Goal: Information Seeking & Learning: Learn about a topic

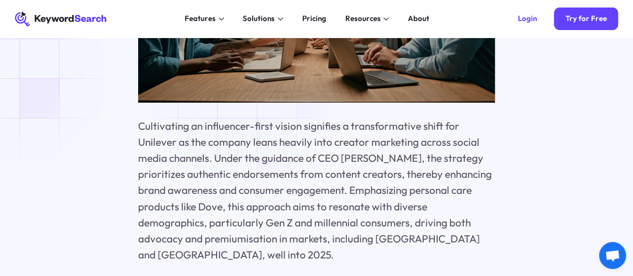
scroll to position [1401, 0]
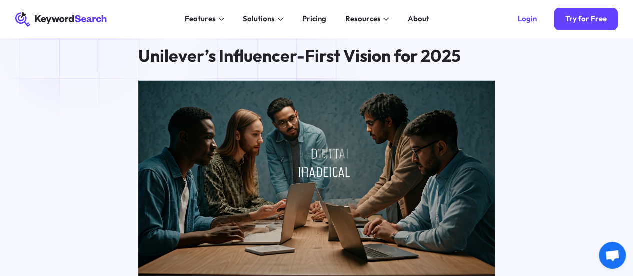
click at [77, 21] on icon at bounding box center [61, 19] width 92 height 15
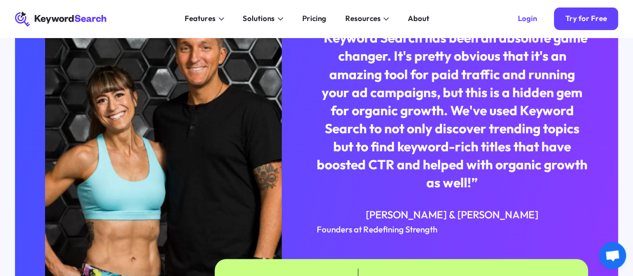
scroll to position [2151, 0]
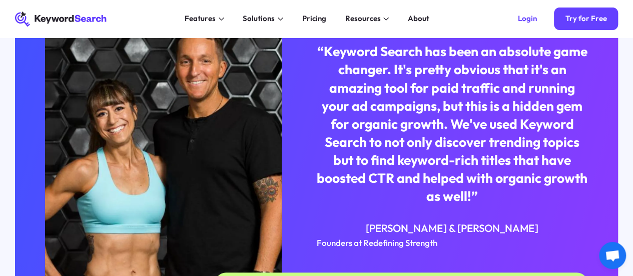
click at [370, 122] on div "“Keyword Search has been an absolute game changer. It's pretty obvious that it'…" at bounding box center [451, 124] width 271 height 163
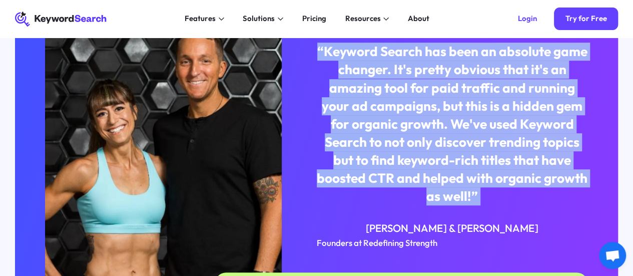
click at [370, 122] on div "“Keyword Search has been an absolute game changer. It's pretty obvious that it'…" at bounding box center [451, 124] width 271 height 163
click at [453, 152] on div "“Keyword Search has been an absolute game changer. It's pretty obvious that it'…" at bounding box center [451, 124] width 271 height 163
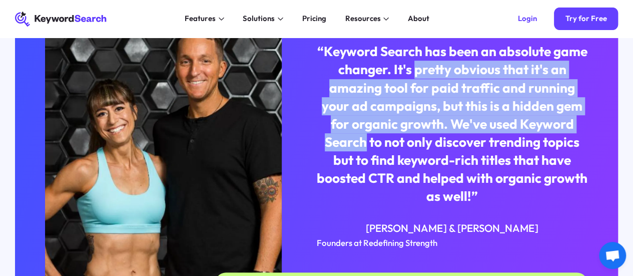
drag, startPoint x: 453, startPoint y: 152, endPoint x: 475, endPoint y: 215, distance: 66.8
click at [475, 205] on div "“Keyword Search has been an absolute game changer. It's pretty obvious that it'…" at bounding box center [451, 124] width 271 height 163
click at [473, 193] on div "“Keyword Search has been an absolute game changer. It's pretty obvious that it'…" at bounding box center [451, 124] width 271 height 163
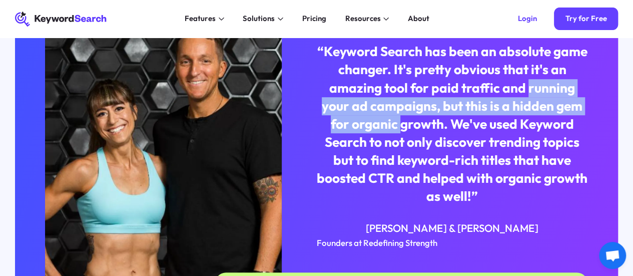
drag, startPoint x: 473, startPoint y: 193, endPoint x: 356, endPoint y: 176, distance: 117.9
click at [356, 176] on div "“Keyword Search has been an absolute game changer. It's pretty obvious that it'…" at bounding box center [451, 124] width 271 height 163
drag, startPoint x: 356, startPoint y: 176, endPoint x: 501, endPoint y: 206, distance: 147.7
click at [501, 205] on div "“Keyword Search has been an absolute game changer. It's pretty obvious that it'…" at bounding box center [451, 124] width 271 height 163
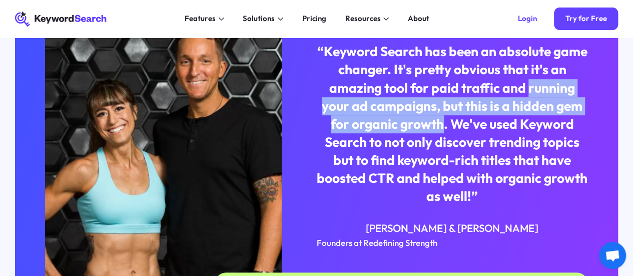
click at [501, 205] on div "“Keyword Search has been an absolute game changer. It's pretty obvious that it'…" at bounding box center [451, 124] width 271 height 163
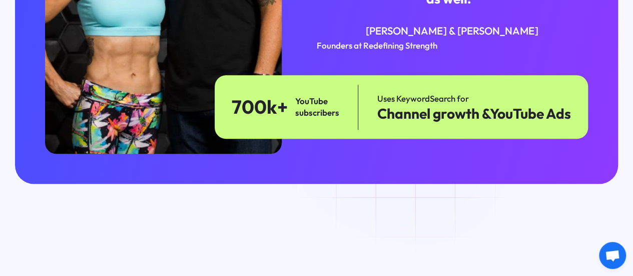
scroll to position [2351, 0]
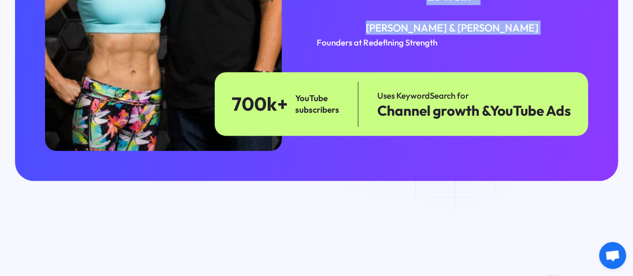
drag, startPoint x: 457, startPoint y: 113, endPoint x: 458, endPoint y: 131, distance: 18.0
click at [458, 35] on div "[PERSON_NAME] & [PERSON_NAME]" at bounding box center [451, 28] width 271 height 14
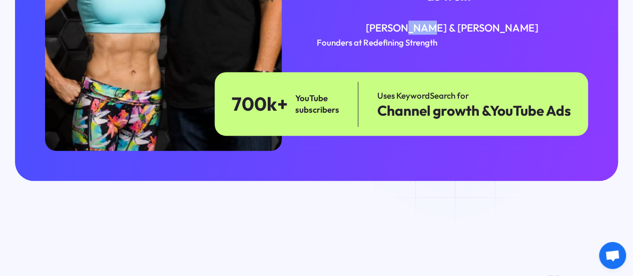
click at [458, 35] on div "[PERSON_NAME] & [PERSON_NAME]" at bounding box center [451, 28] width 271 height 14
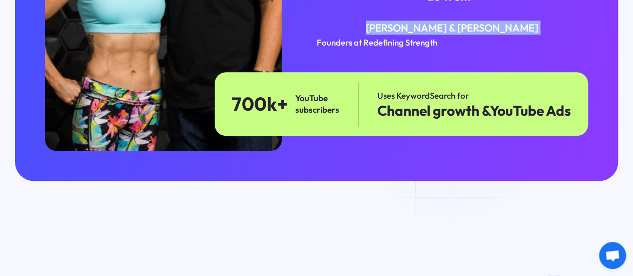
drag, startPoint x: 458, startPoint y: 131, endPoint x: 434, endPoint y: 132, distance: 24.1
click at [434, 35] on div "[PERSON_NAME] & [PERSON_NAME]" at bounding box center [451, 28] width 271 height 14
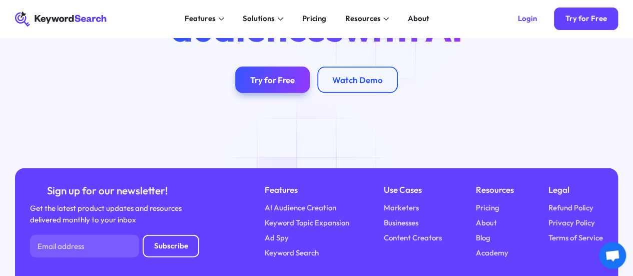
scroll to position [3205, 0]
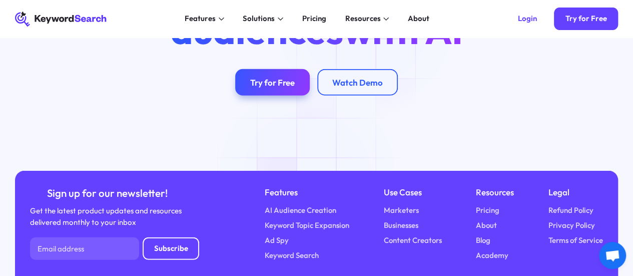
click at [310, 50] on h2 "Supercharge your ad audiences with AI" at bounding box center [316, 10] width 413 height 80
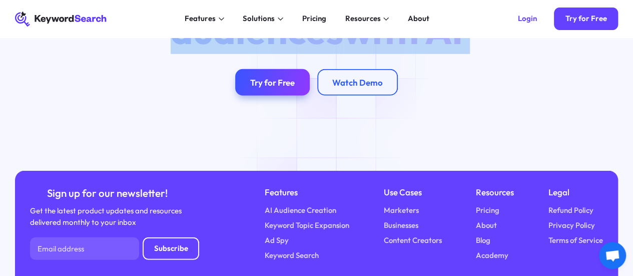
drag, startPoint x: 310, startPoint y: 174, endPoint x: 325, endPoint y: 206, distance: 35.4
click at [325, 50] on h2 "Supercharge your ad audiences with AI" at bounding box center [316, 10] width 413 height 80
drag, startPoint x: 325, startPoint y: 206, endPoint x: 336, endPoint y: 160, distance: 47.2
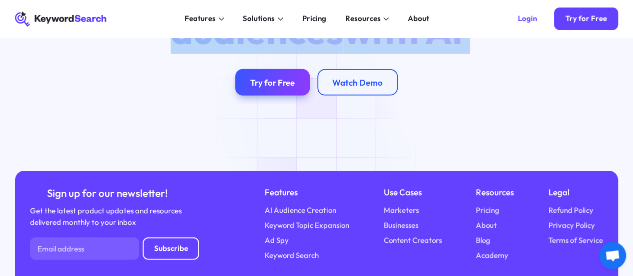
click at [336, 50] on h2 "Supercharge your ad audiences with AI" at bounding box center [316, 10] width 413 height 80
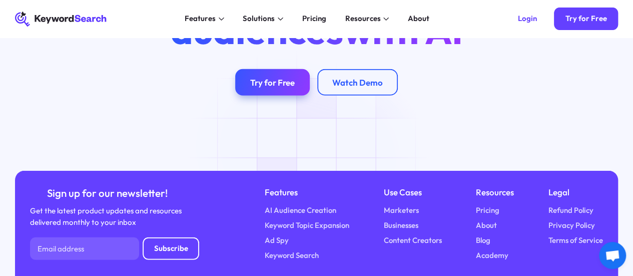
click at [336, 50] on h2 "Supercharge your ad audiences with AI" at bounding box center [316, 10] width 413 height 80
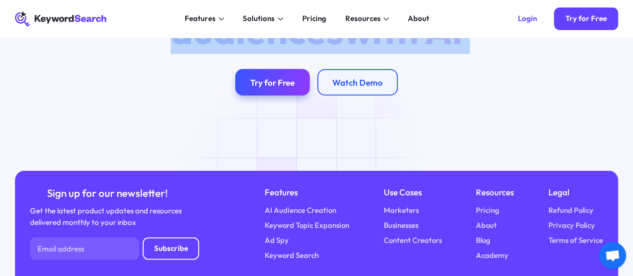
drag, startPoint x: 336, startPoint y: 160, endPoint x: 409, endPoint y: 210, distance: 88.9
click at [409, 50] on h2 "Supercharge your ad audiences with AI" at bounding box center [316, 10] width 413 height 80
click at [409, 54] on span "with AI" at bounding box center [403, 31] width 120 height 48
click at [446, 54] on span "with AI" at bounding box center [403, 31] width 120 height 48
